Goal: Information Seeking & Learning: Compare options

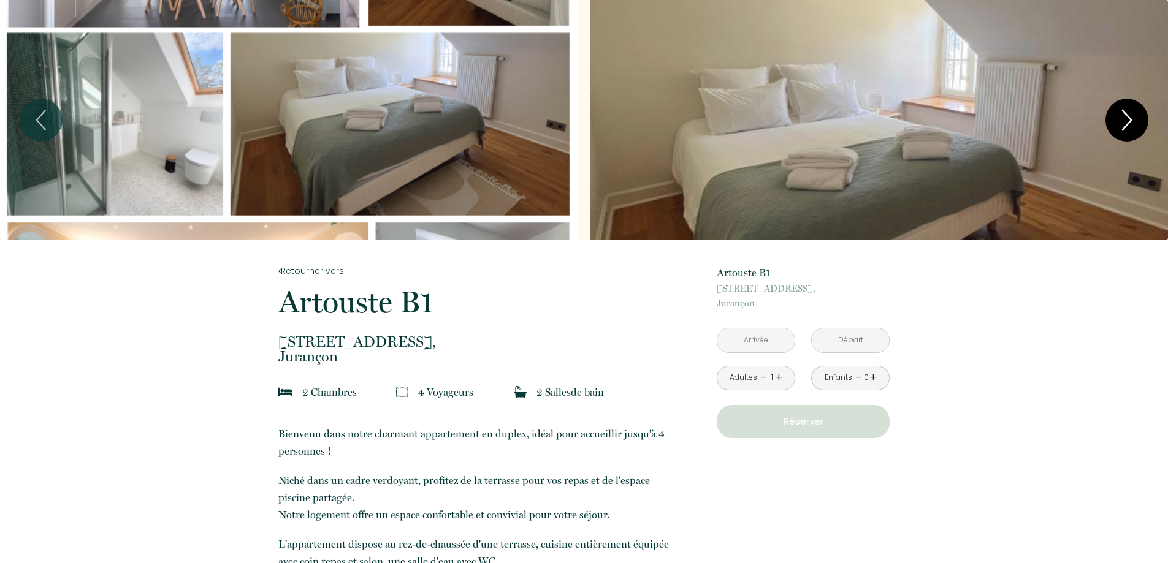
click at [1134, 115] on icon "Next" at bounding box center [1127, 120] width 26 height 37
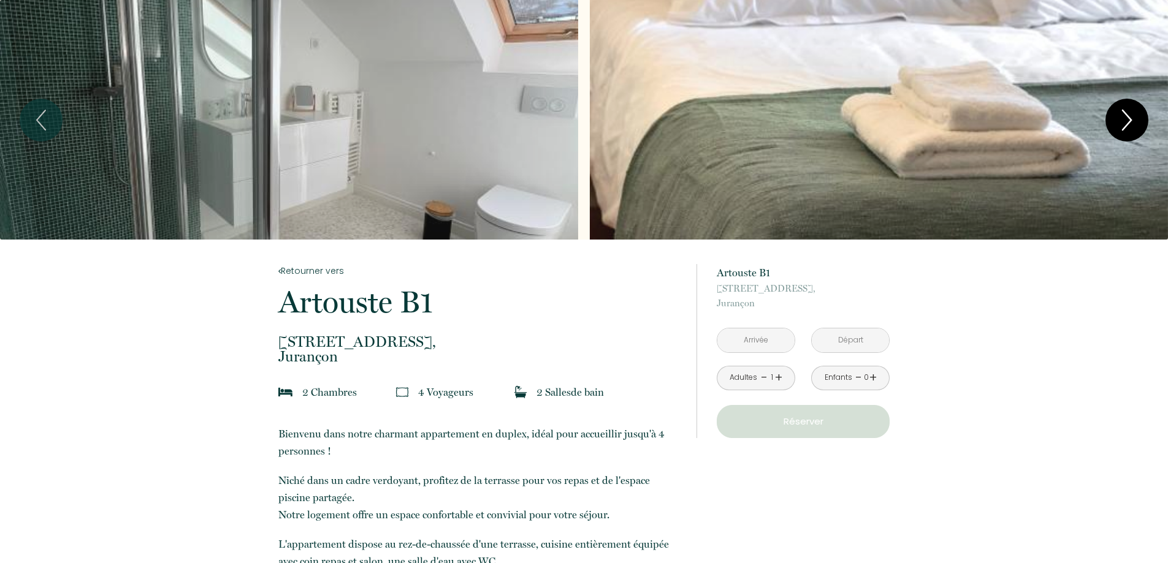
click at [1134, 115] on icon "Next" at bounding box center [1127, 120] width 26 height 37
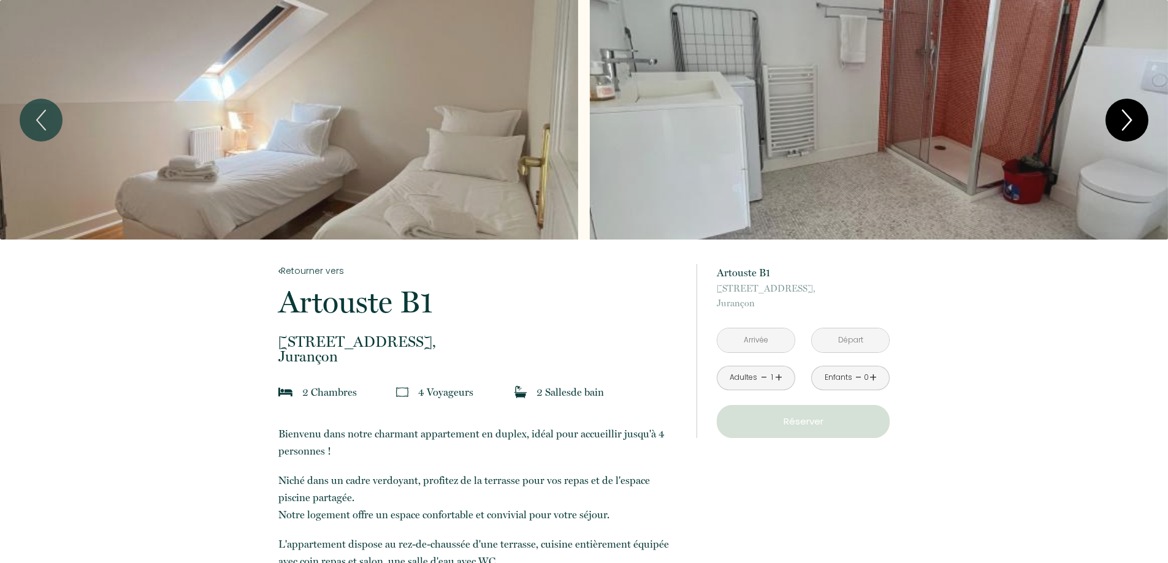
click at [1134, 115] on icon "Next" at bounding box center [1127, 120] width 26 height 37
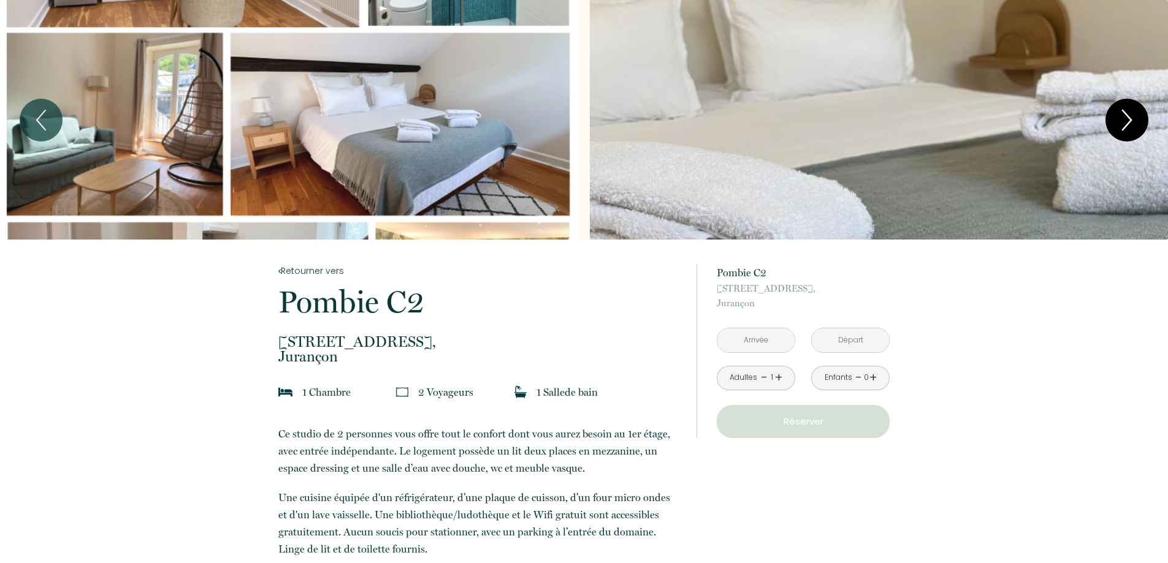
click at [1125, 118] on icon "Next" at bounding box center [1127, 120] width 26 height 37
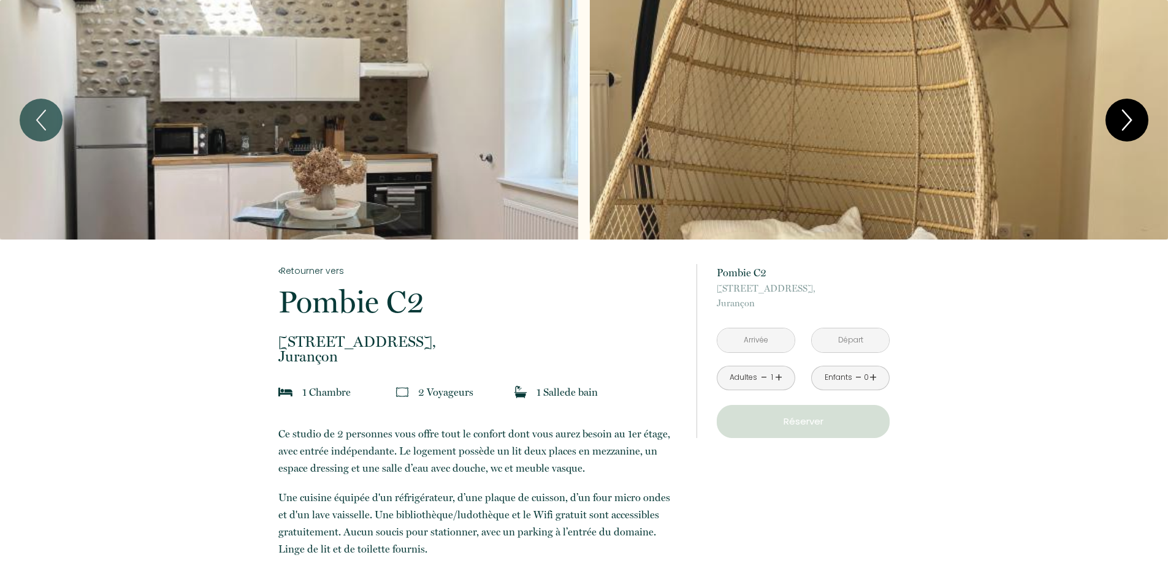
click at [1125, 118] on icon "Next" at bounding box center [1127, 120] width 26 height 37
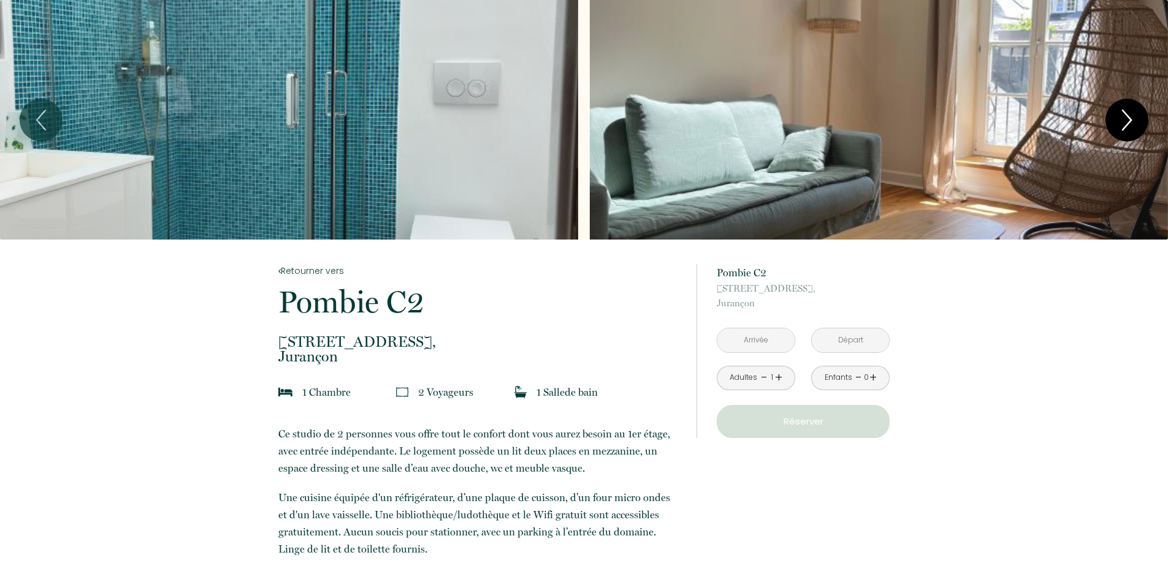
click at [1125, 118] on icon "Next" at bounding box center [1127, 120] width 26 height 37
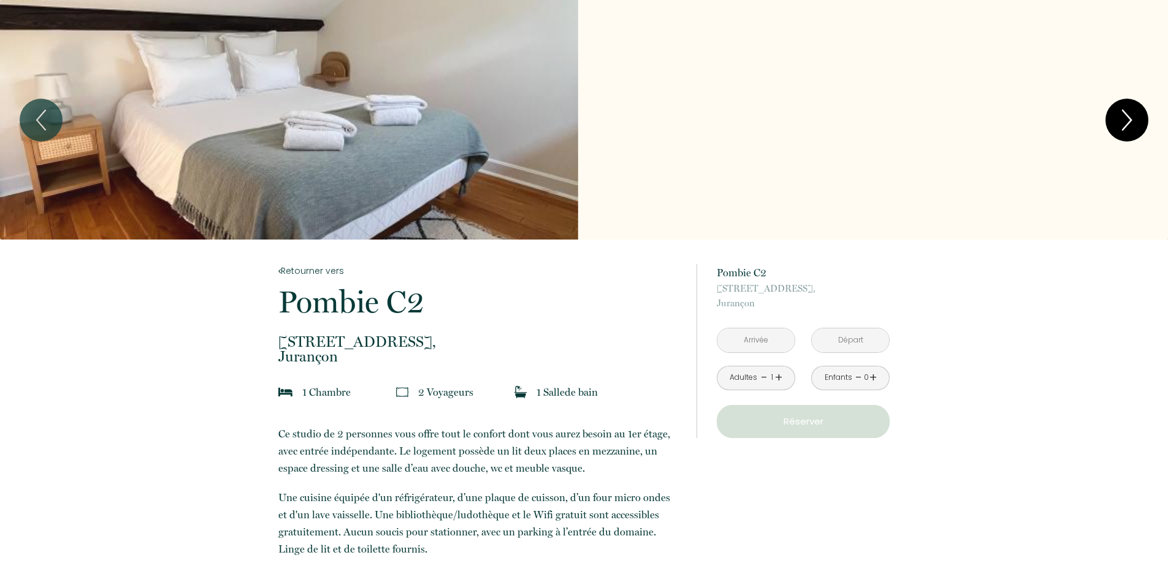
click at [1125, 118] on icon "Next" at bounding box center [1127, 120] width 26 height 37
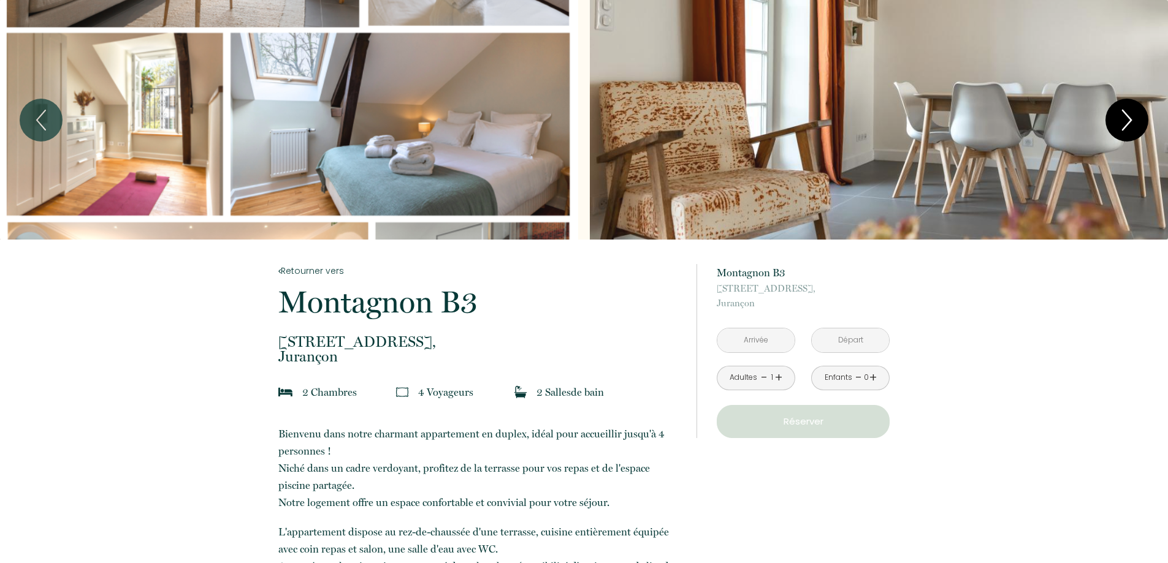
click at [1124, 121] on icon "Next" at bounding box center [1127, 120] width 26 height 37
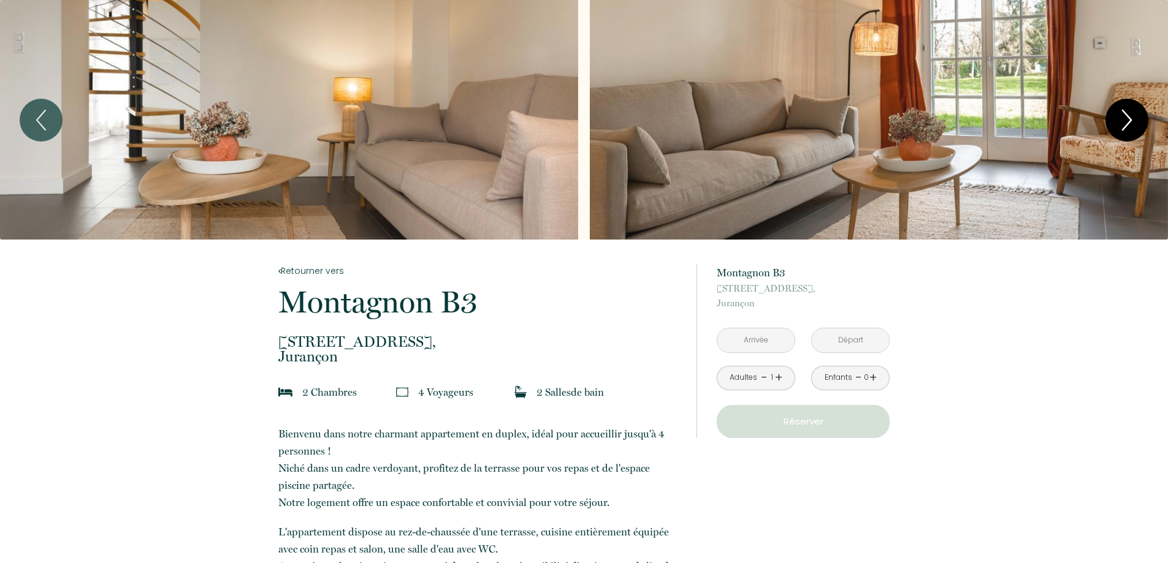
click at [1124, 121] on icon "Next" at bounding box center [1127, 120] width 26 height 37
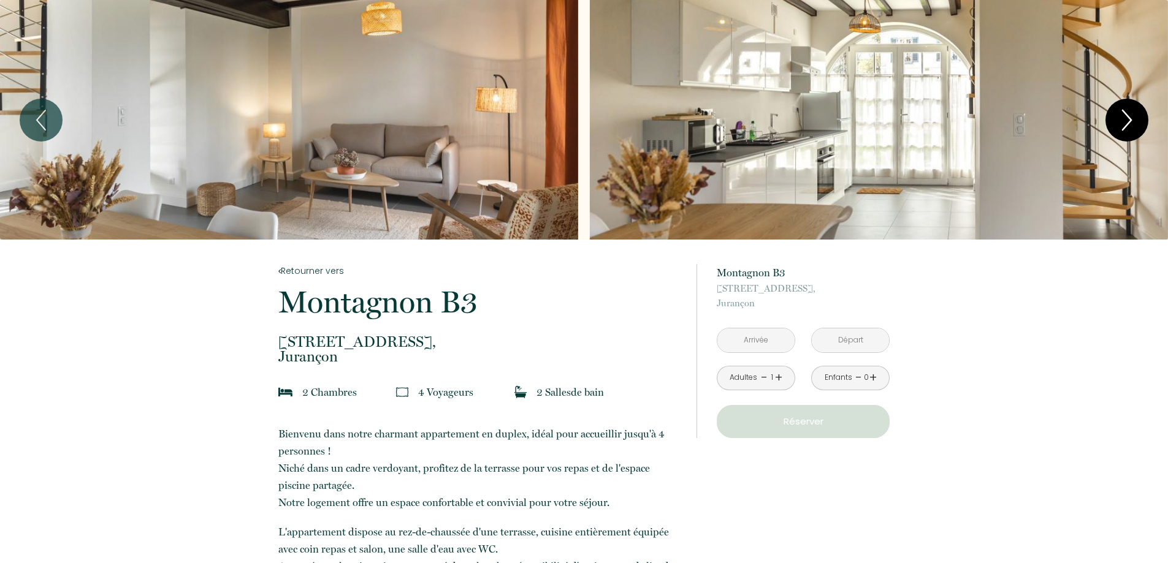
click at [1124, 121] on icon "Next" at bounding box center [1127, 120] width 26 height 37
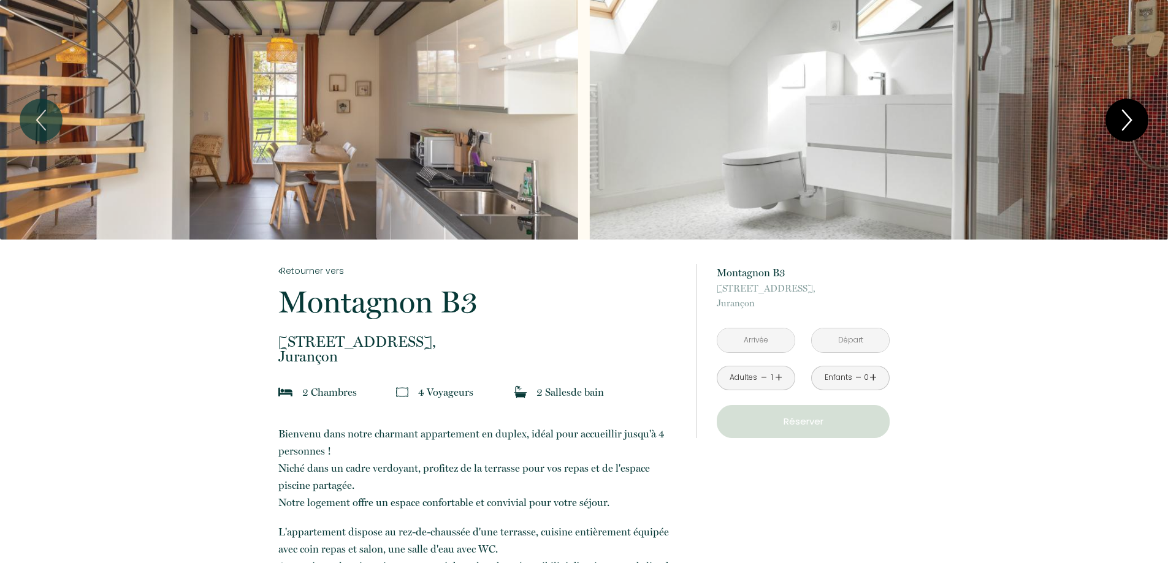
click at [1124, 121] on icon "Next" at bounding box center [1127, 120] width 26 height 37
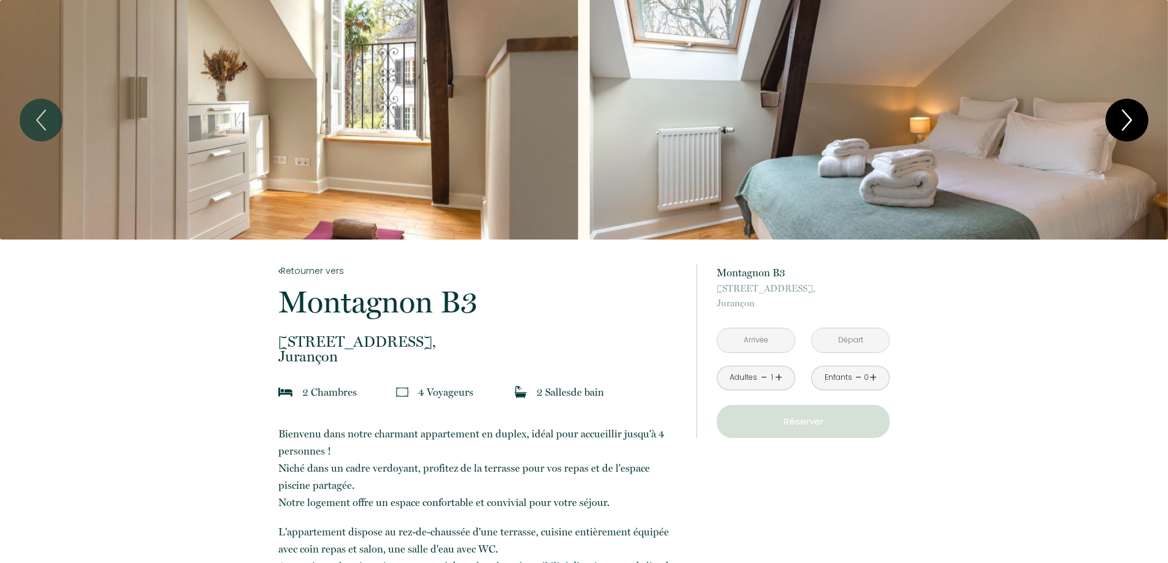
click at [1124, 121] on icon "Next" at bounding box center [1127, 120] width 26 height 37
